Goal: Entertainment & Leisure: Consume media (video, audio)

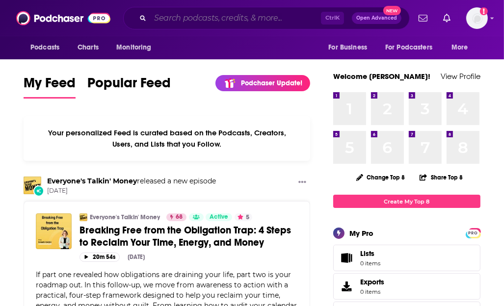
click at [182, 19] on input "Search podcasts, credits, & more..." at bounding box center [235, 18] width 171 height 16
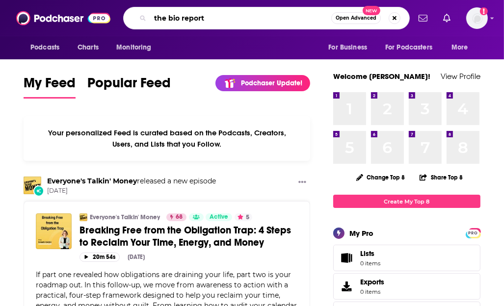
type input "the bio report"
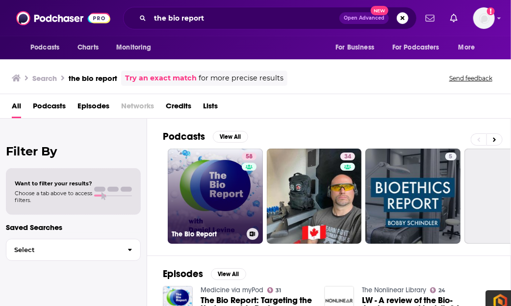
click at [222, 191] on link "58 The Bio Report" at bounding box center [215, 196] width 95 height 95
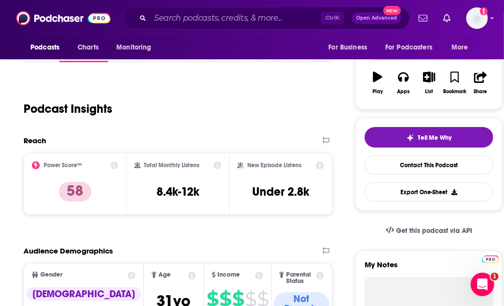
click at [373, 92] on div "Play" at bounding box center [377, 92] width 10 height 6
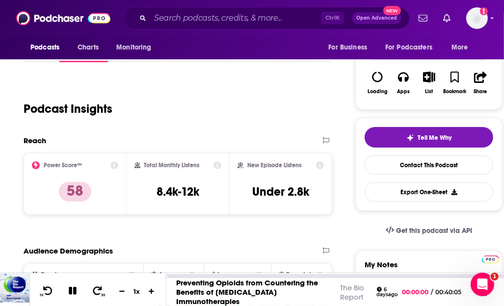
click at [69, 294] on icon at bounding box center [73, 291] width 8 height 8
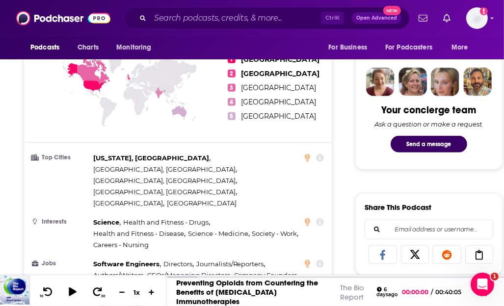
scroll to position [491, 0]
